Goal: Task Accomplishment & Management: Complete application form

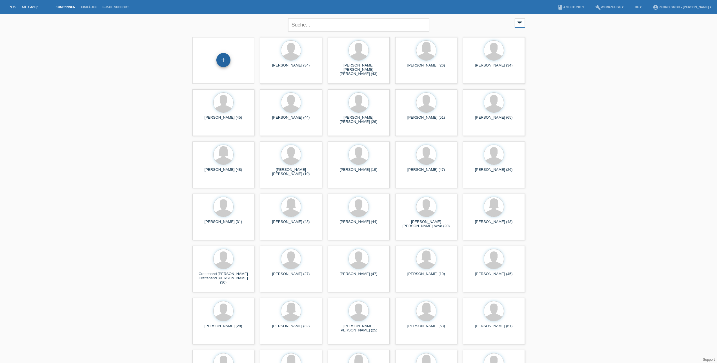
click at [220, 60] on div "+" at bounding box center [224, 60] width 14 height 10
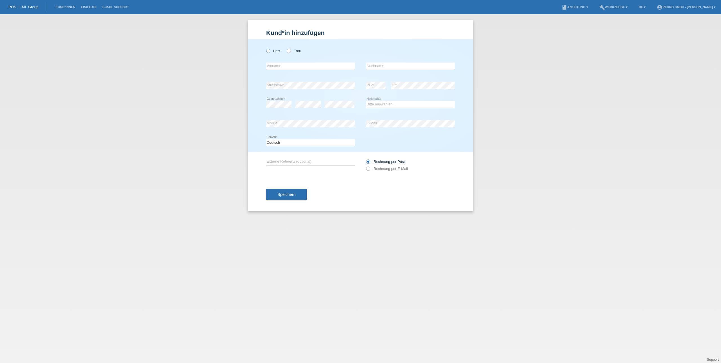
click at [265, 48] on icon at bounding box center [265, 48] width 0 height 0
click at [267, 52] on input "Herr" at bounding box center [268, 51] width 4 height 4
radio input "true"
click at [330, 66] on input "text" at bounding box center [310, 66] width 89 height 7
paste input "[PERSON_NAME]"
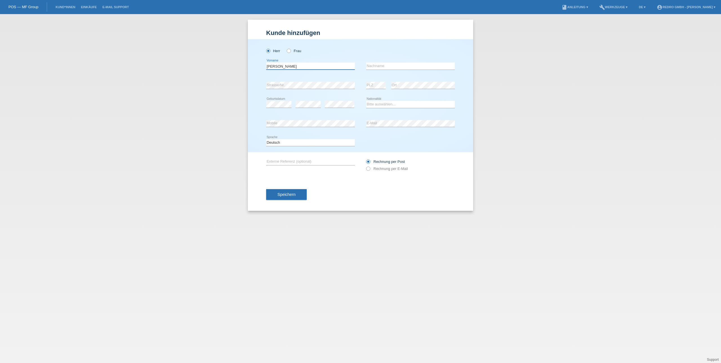
type input "[PERSON_NAME]"
click at [412, 67] on input "text" at bounding box center [410, 66] width 89 height 7
paste input "[PERSON_NAME]"
type input "[PERSON_NAME]"
click at [517, 101] on div "Kund*in hinzufügen Kunde hinzufügen Kundin hinzufügen Herr Frau Rafael error Vo…" at bounding box center [360, 188] width 721 height 349
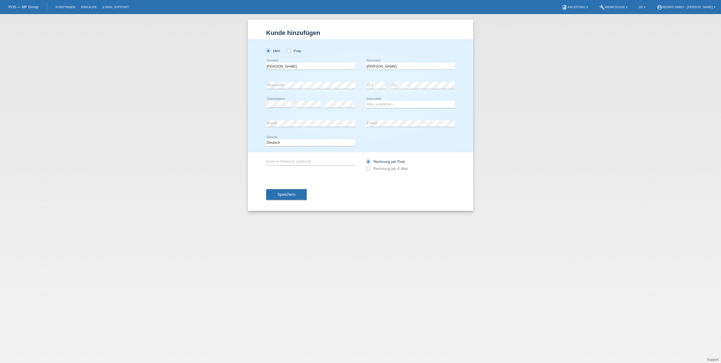
click at [151, 134] on div "Kund*in hinzufügen Kunde hinzufügen Kundin hinzufügen Herr Frau Rafael error Vo…" at bounding box center [360, 188] width 721 height 349
click at [99, 107] on div "Kund*in hinzufügen Kunde hinzufügen Kundin hinzufügen Herr Frau Rafael error Vo…" at bounding box center [360, 188] width 721 height 349
click at [381, 106] on select "Bitte auswählen... Schweiz Deutschland Liechtenstein Österreich ------------ Af…" at bounding box center [410, 104] width 89 height 7
click at [366, 101] on select "Bitte auswählen... Schweiz Deutschland Liechtenstein Österreich ------------ Af…" at bounding box center [410, 104] width 89 height 7
click at [63, 122] on div "Kund*in hinzufügen Kunde hinzufügen Kundin hinzufügen Herr Frau Rafael error Vo…" at bounding box center [360, 188] width 721 height 349
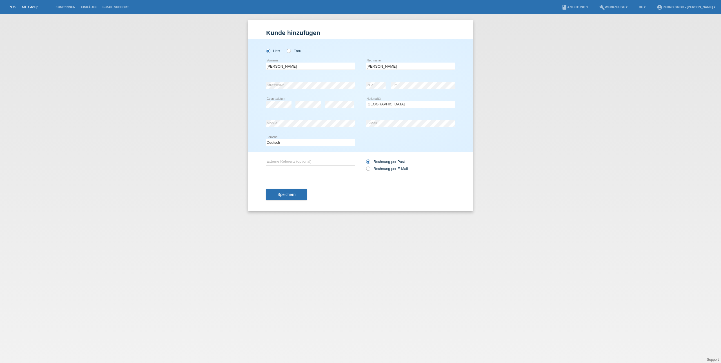
click at [533, 136] on div "Kund*in hinzufügen Kunde hinzufügen Kundin hinzufügen Herr Frau Rafael error Vo…" at bounding box center [360, 188] width 721 height 349
click at [382, 110] on div "Bitte auswählen... Schweiz Deutschland Liechtenstein Österreich ------------ Af…" at bounding box center [410, 104] width 89 height 19
click at [382, 106] on select "Bitte auswählen... Schweiz Deutschland Liechtenstein Österreich ------------ Af…" at bounding box center [410, 104] width 89 height 7
select select "FR"
click at [366, 101] on select "Bitte auswählen... Schweiz Deutschland Liechtenstein Österreich ------------ Af…" at bounding box center [410, 104] width 89 height 7
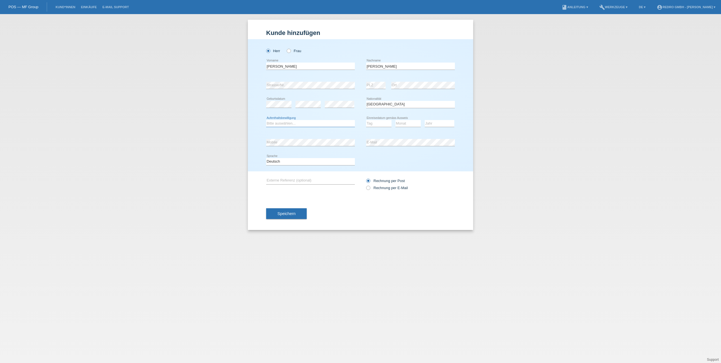
click at [303, 123] on select "Bitte auswählen... C B B - Flüchtlingsstatus Andere" at bounding box center [310, 123] width 89 height 7
select select "B"
click at [266, 120] on select "Bitte auswählen... C B B - Flüchtlingsstatus Andere" at bounding box center [310, 123] width 89 height 7
click at [384, 123] on select "Tag 01 02 03 04 05 06 07 08 09 10 11" at bounding box center [378, 123] width 25 height 7
select select "04"
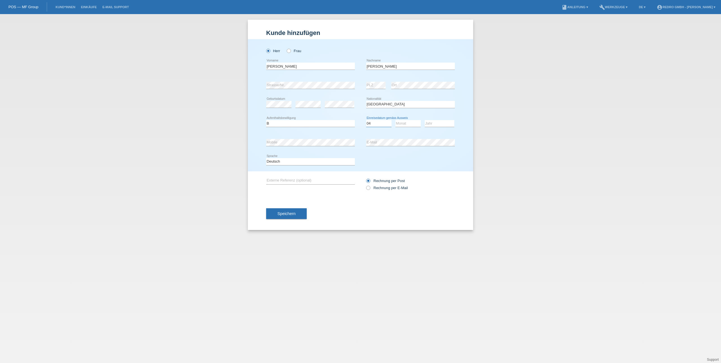
click at [366, 120] on select "Tag 01 02 03 04 05 06 07 08 09 10 11" at bounding box center [378, 123] width 25 height 7
click at [402, 122] on select "Monat 01 02 03 04 05 06 07 08 09 10 11" at bounding box center [407, 123] width 25 height 7
select select "05"
click at [395, 120] on select "Monat 01 02 03 04 05 06 07 08 09 10 11" at bounding box center [407, 123] width 25 height 7
click at [432, 124] on select "Jahr 2025 2024 2023 2022 2021 2020 2019 2018 2017 2016 2015 2014 2013 2012 2011…" at bounding box center [440, 123] width 30 height 7
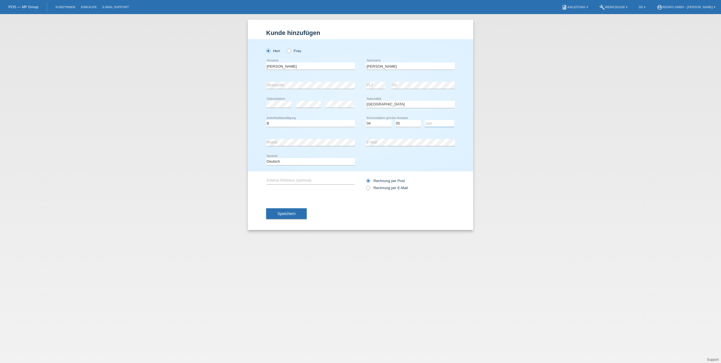
select select "2020"
click at [425, 120] on select "Jahr 2025 2024 2023 2022 2021 2020 2019 2018 2017 2016 2015 2014 2013 2012 2011…" at bounding box center [440, 123] width 30 height 7
click at [300, 214] on button "Speichern" at bounding box center [286, 213] width 41 height 11
click at [254, 141] on div "Herr Frau Rafael error Vorname Neuburger" at bounding box center [360, 106] width 225 height 135
click at [221, 167] on div "Kund*in hinzufügen Kunde hinzufügen Kundin hinzufügen Herr Frau Rafael error Vo…" at bounding box center [360, 188] width 721 height 349
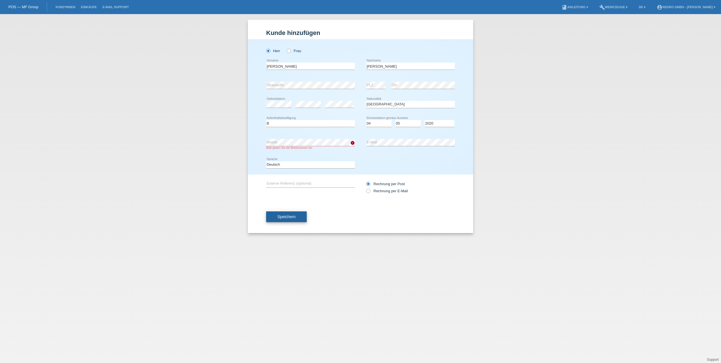
click at [291, 217] on span "Speichern" at bounding box center [286, 216] width 18 height 5
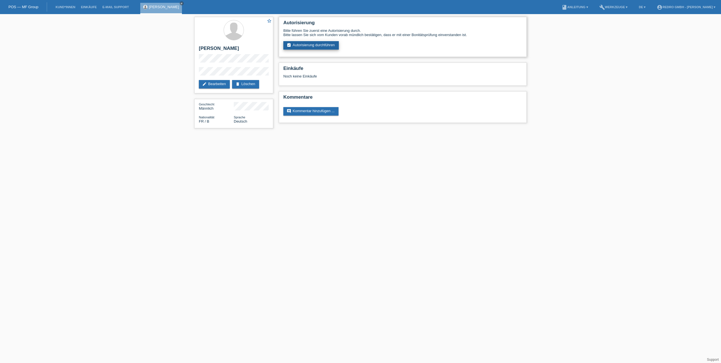
click at [329, 47] on link "assignment_turned_in Autorisierung durchführen" at bounding box center [310, 45] width 55 height 8
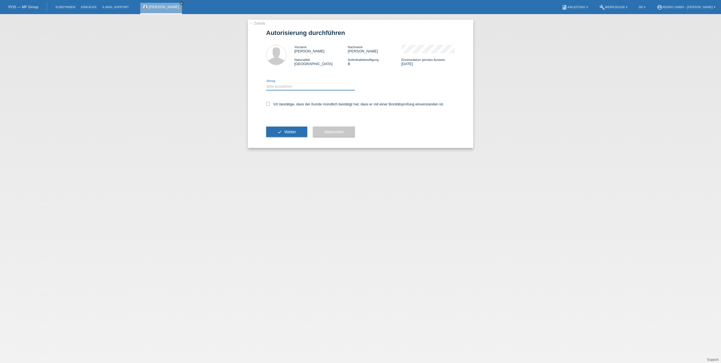
click at [277, 88] on select "Bitte auswählen CHF 1.00 - CHF 499.00 CHF 500.00 - CHF 1'999.00 CHF 2'000.00 - …" at bounding box center [310, 86] width 89 height 7
select select "1"
click at [266, 83] on select "Bitte auswählen CHF 1.00 - CHF 499.00 CHF 500.00 - CHF 1'999.00 CHF 2'000.00 - …" at bounding box center [310, 86] width 89 height 7
click at [290, 103] on label "Ich bestätige, dass der Kunde mündlich bestätigt hat, dass er mit einer Bonität…" at bounding box center [355, 104] width 178 height 4
click at [270, 103] on input "Ich bestätige, dass der Kunde mündlich bestätigt hat, dass er mit einer Bonität…" at bounding box center [268, 104] width 4 height 4
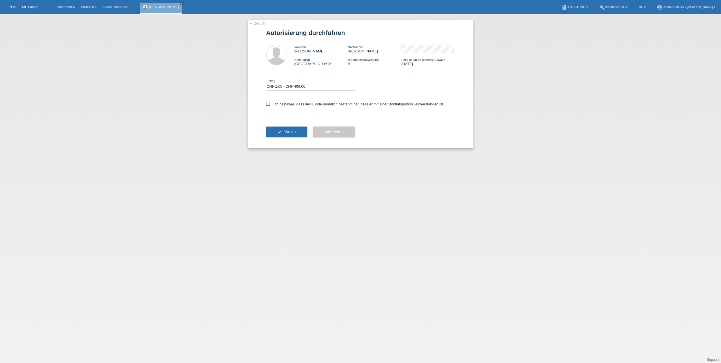
checkbox input "true"
click at [290, 132] on span "Weiter" at bounding box center [290, 132] width 12 height 5
